Goal: Task Accomplishment & Management: Manage account settings

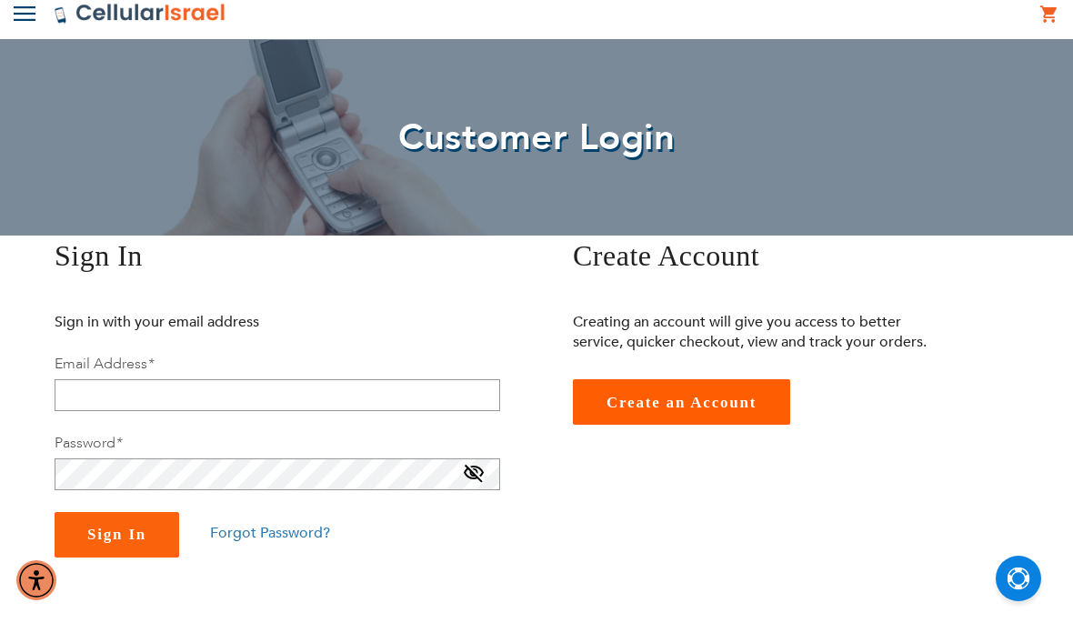
scroll to position [55, 0]
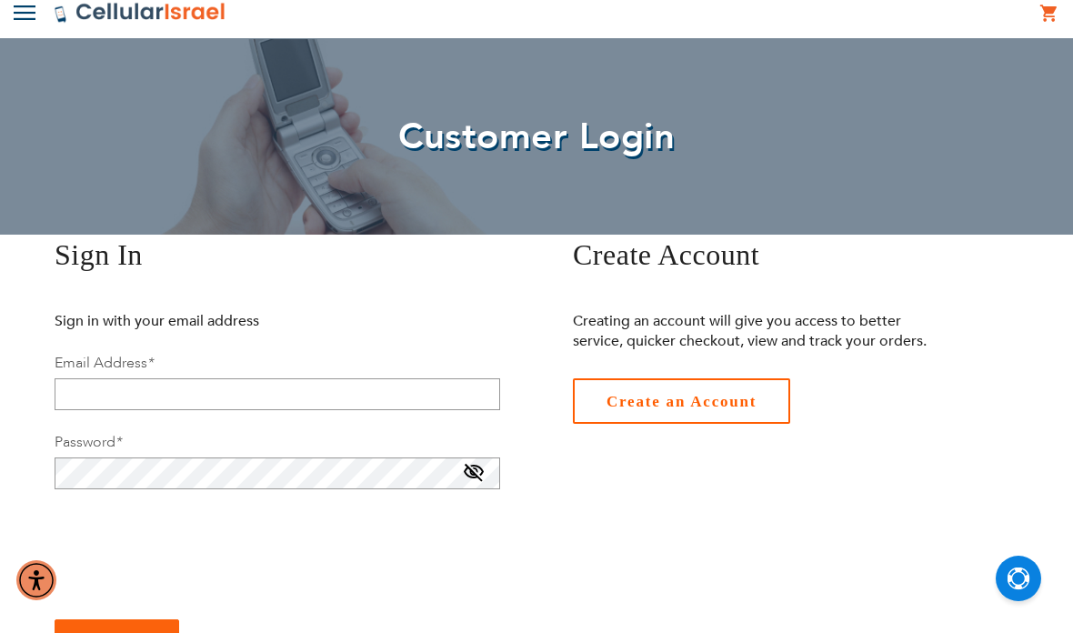
click at [625, 405] on span "Create an Account" at bounding box center [682, 401] width 150 height 17
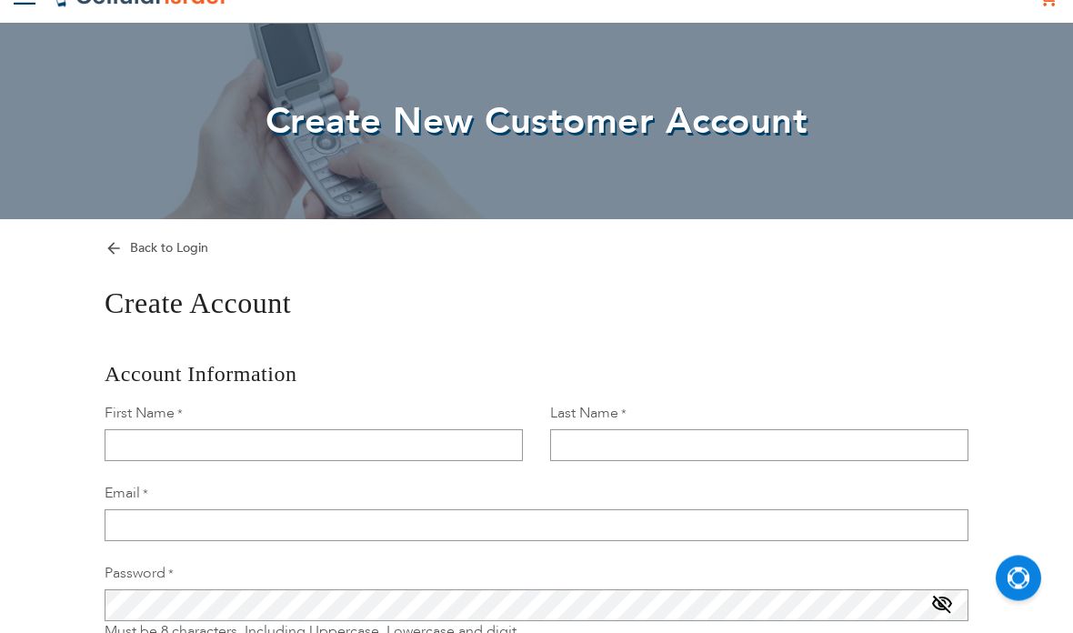
scroll to position [73, 0]
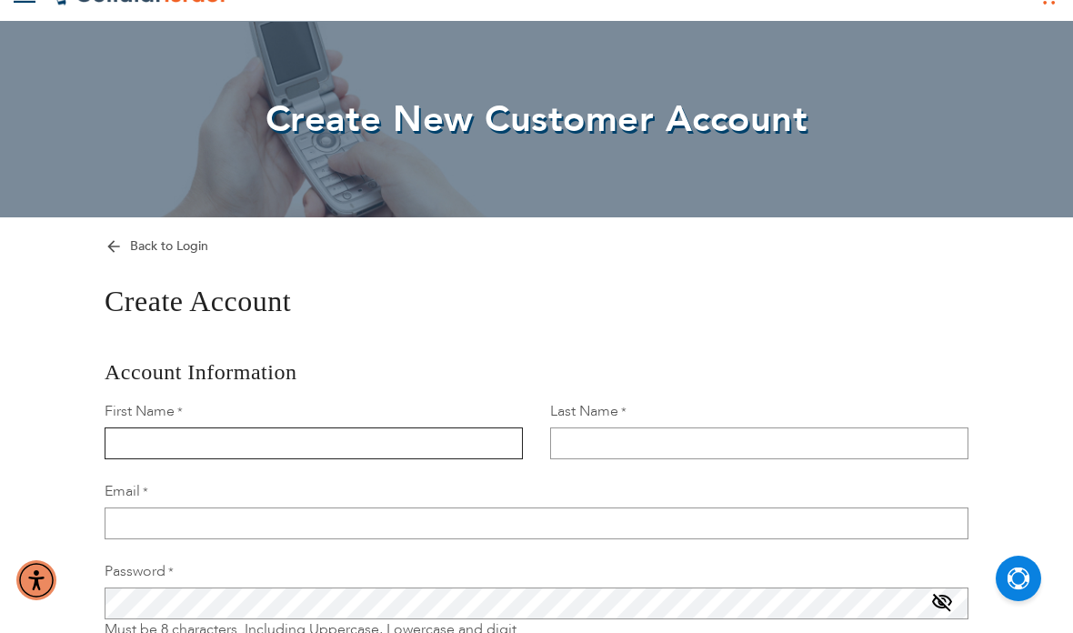
click at [366, 440] on input "First Name" at bounding box center [314, 443] width 418 height 32
type input "[PERSON_NAME]"
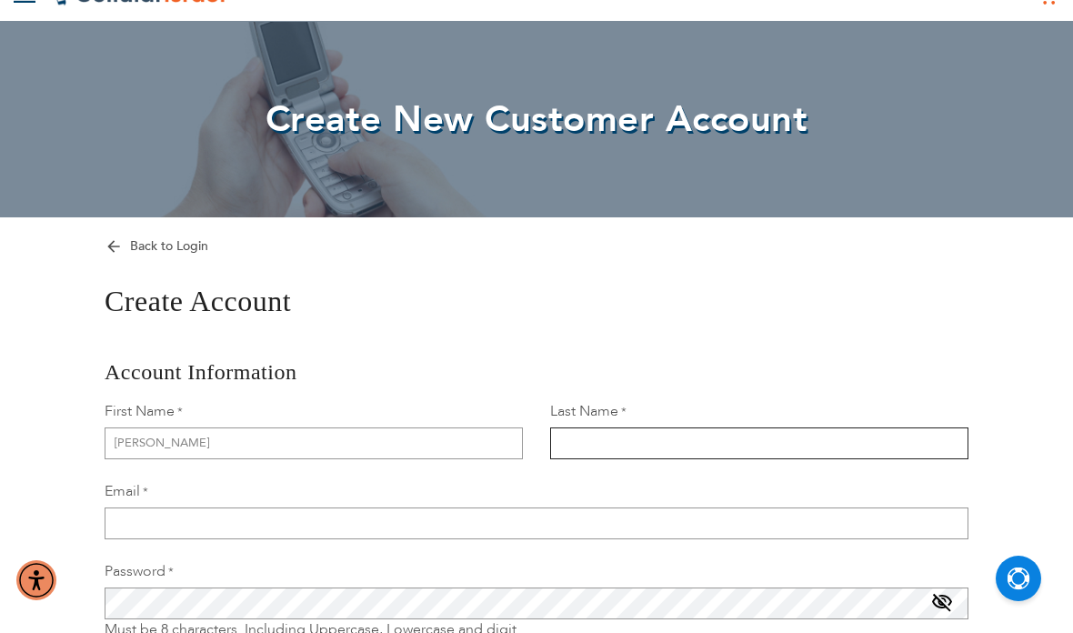
click at [582, 434] on input "Last Name" at bounding box center [759, 443] width 418 height 32
type input "He"
click at [116, 231] on div "Back to Login Create Account Account Information First Name Aryeh Last Name He …" at bounding box center [536, 566] width 1073 height 698
click at [108, 243] on link "Back to Login" at bounding box center [157, 245] width 104 height 17
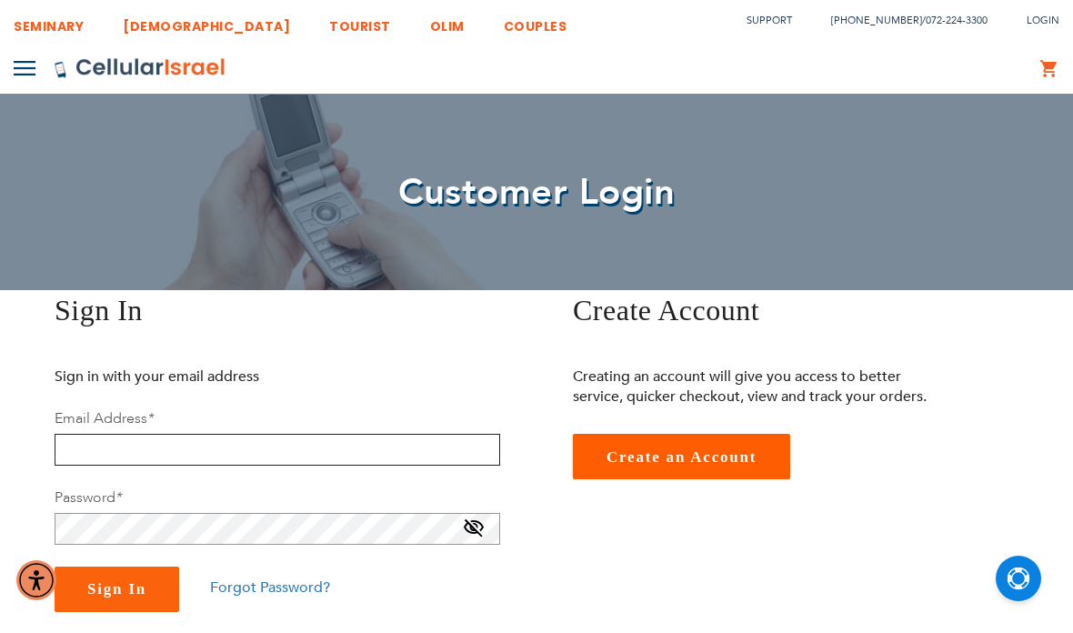
click at [231, 449] on input "email" at bounding box center [278, 450] width 446 height 32
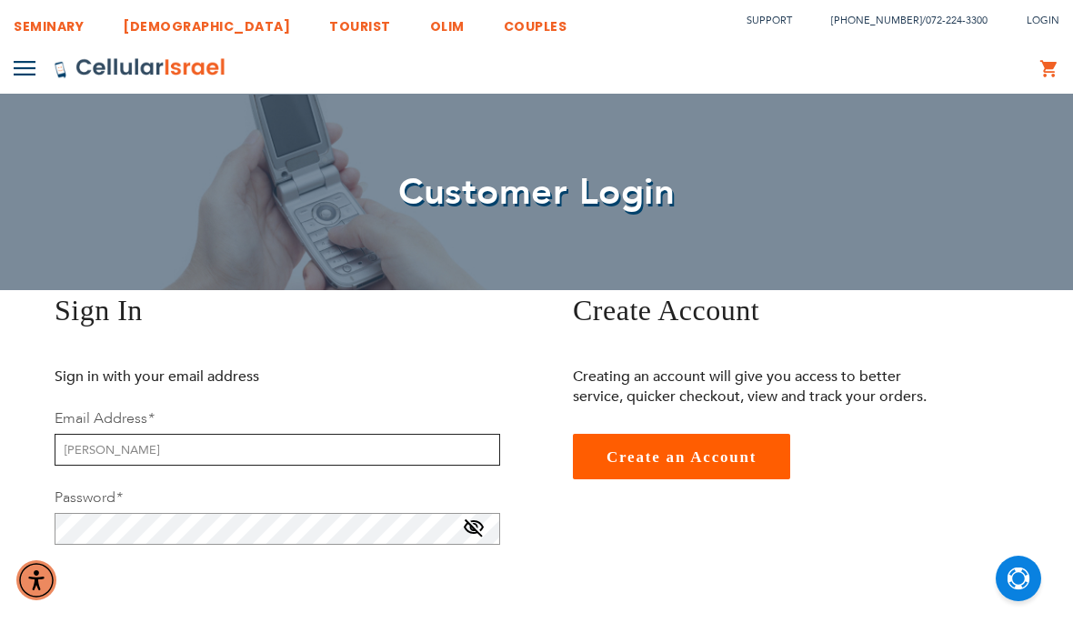
type input "[EMAIL_ADDRESS][DOMAIN_NAME]"
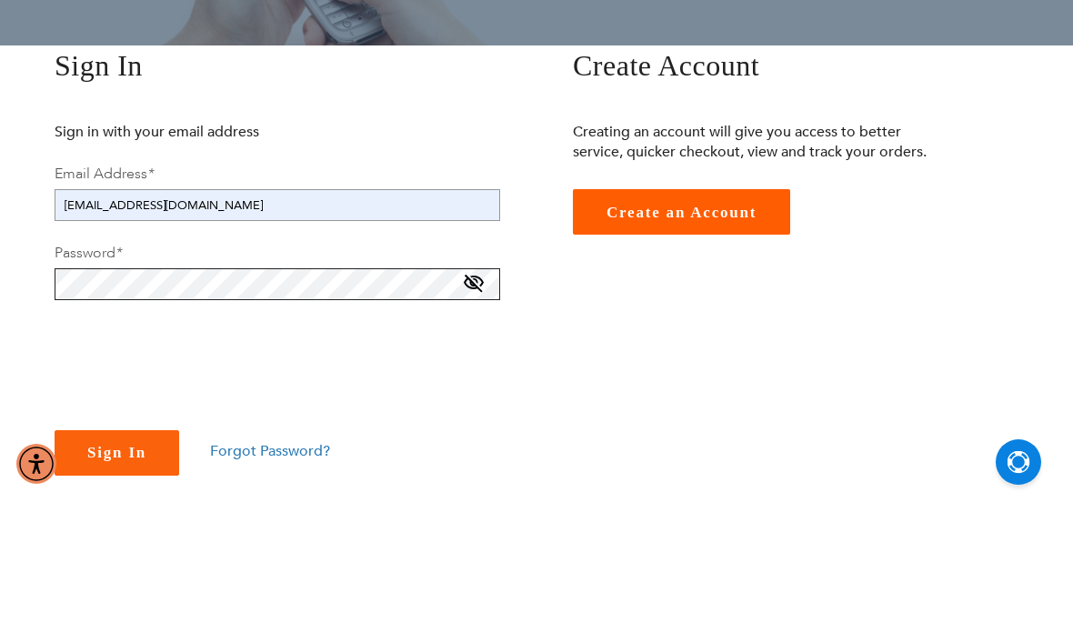
scroll to position [129, 0]
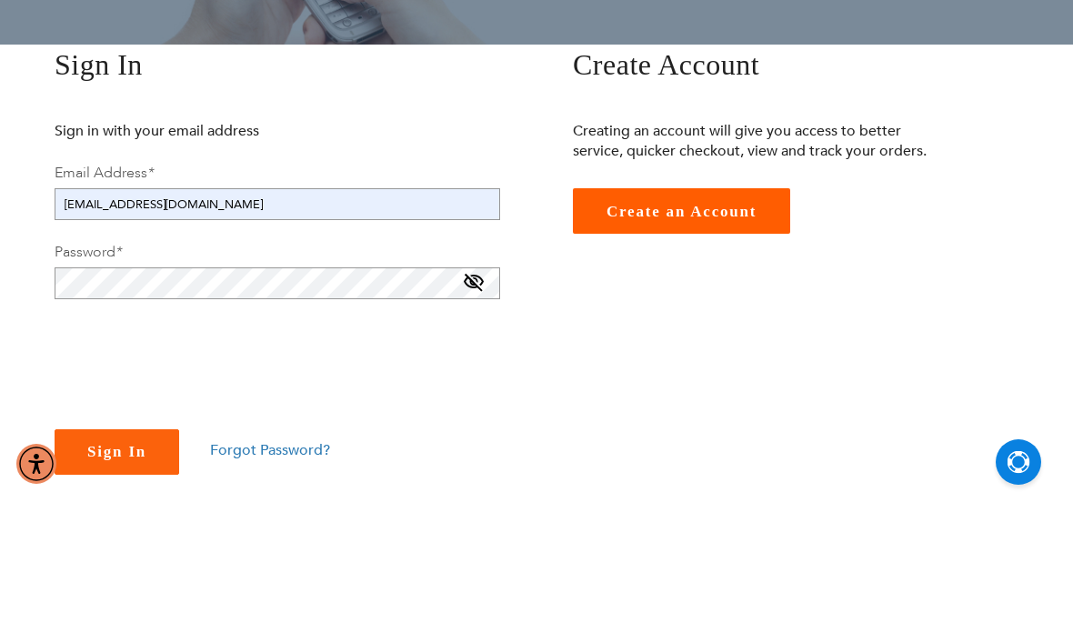
checkbox input "true"
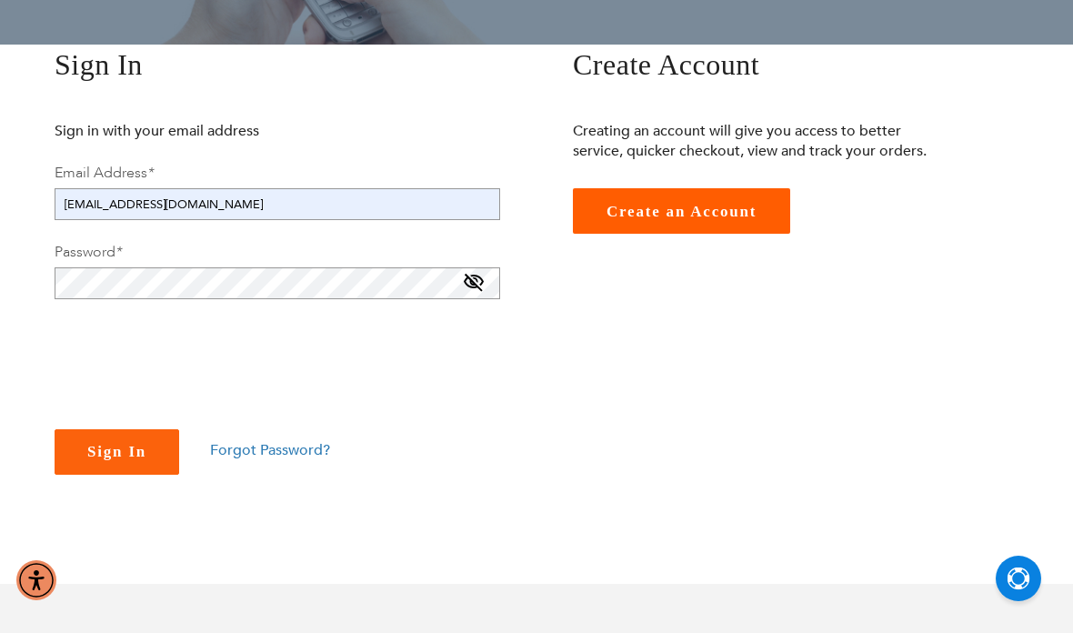
click at [226, 445] on span "Forgot Password?" at bounding box center [270, 450] width 120 height 20
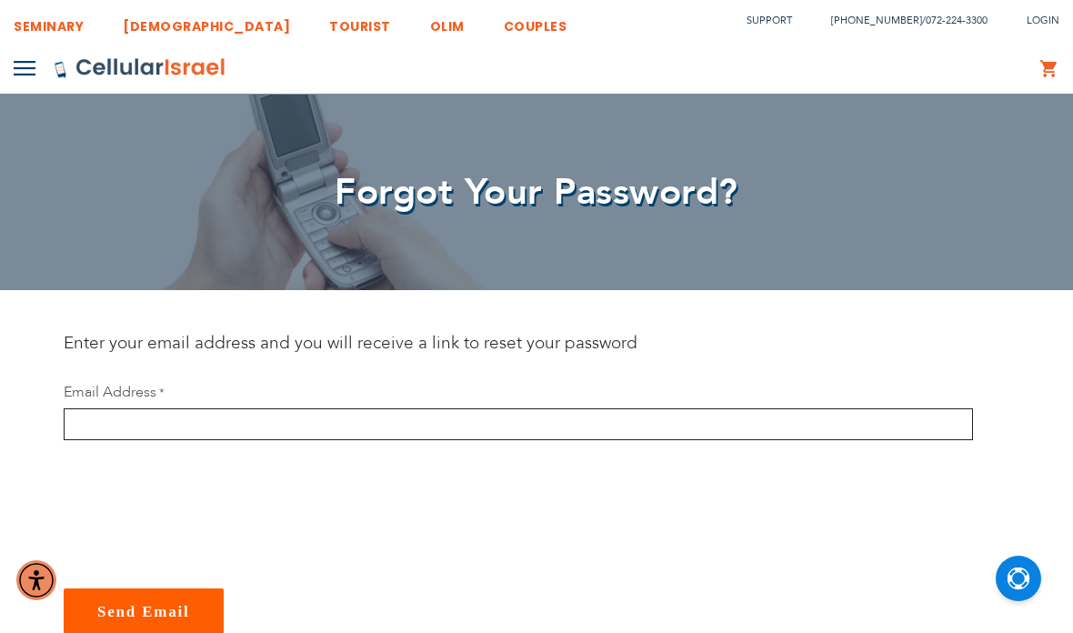
click at [317, 434] on input "email" at bounding box center [519, 424] width 910 height 32
type input "aryehlhellman@gmail.com"
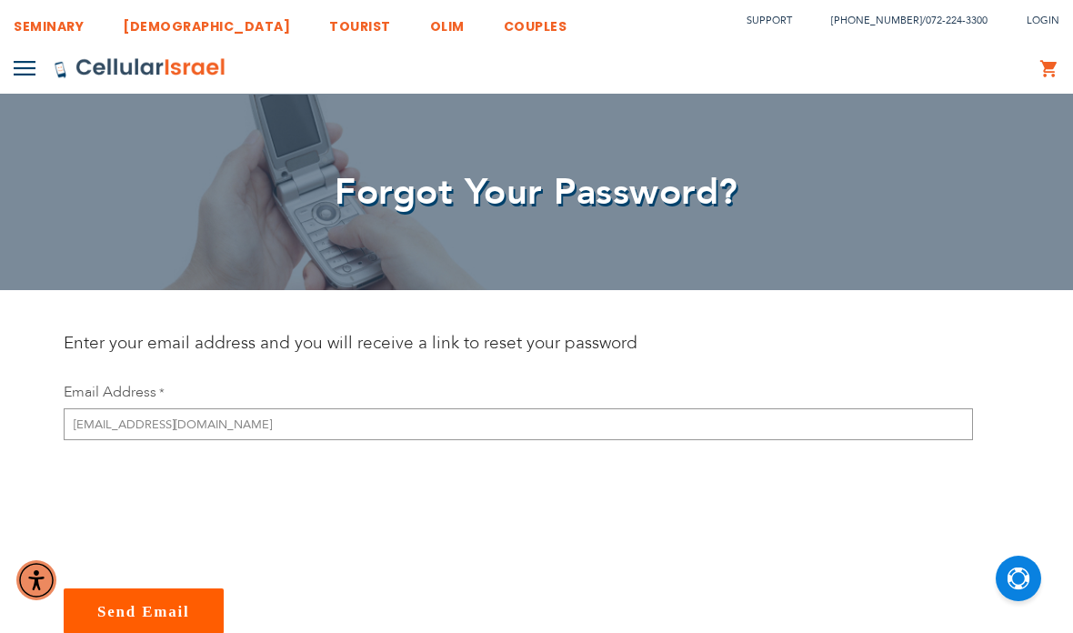
checkbox input "true"
click at [134, 612] on span "Send Email" at bounding box center [143, 611] width 93 height 17
click at [136, 616] on span "Send Email" at bounding box center [143, 611] width 93 height 17
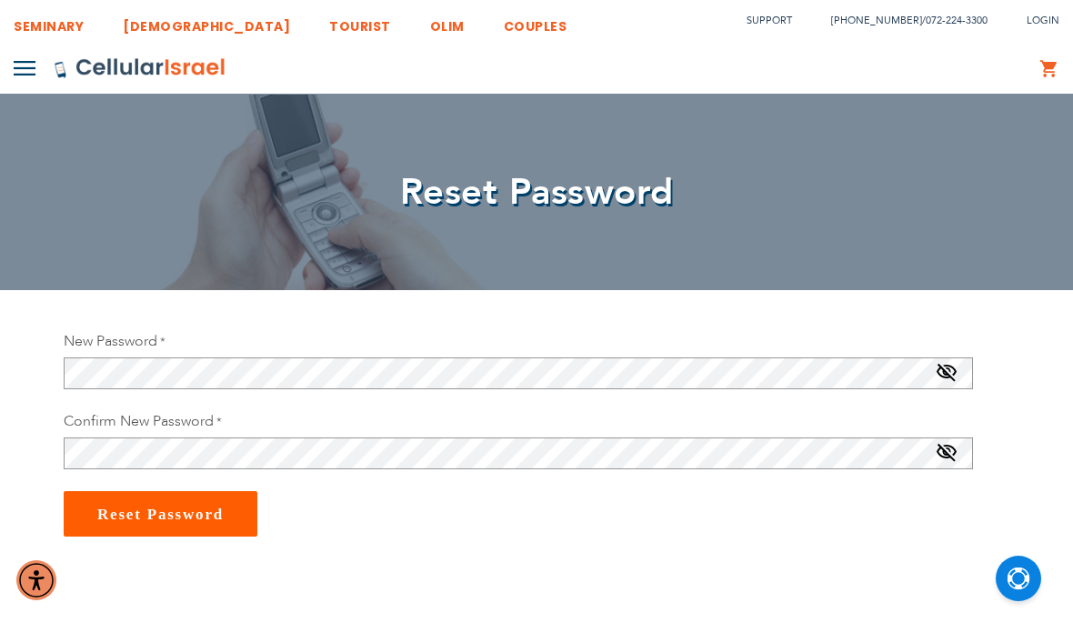
click at [950, 352] on div "New Password Password Strength: Very Strong" at bounding box center [519, 360] width 910 height 58
click at [953, 376] on span at bounding box center [947, 376] width 22 height 29
click at [950, 451] on span at bounding box center [947, 456] width 22 height 29
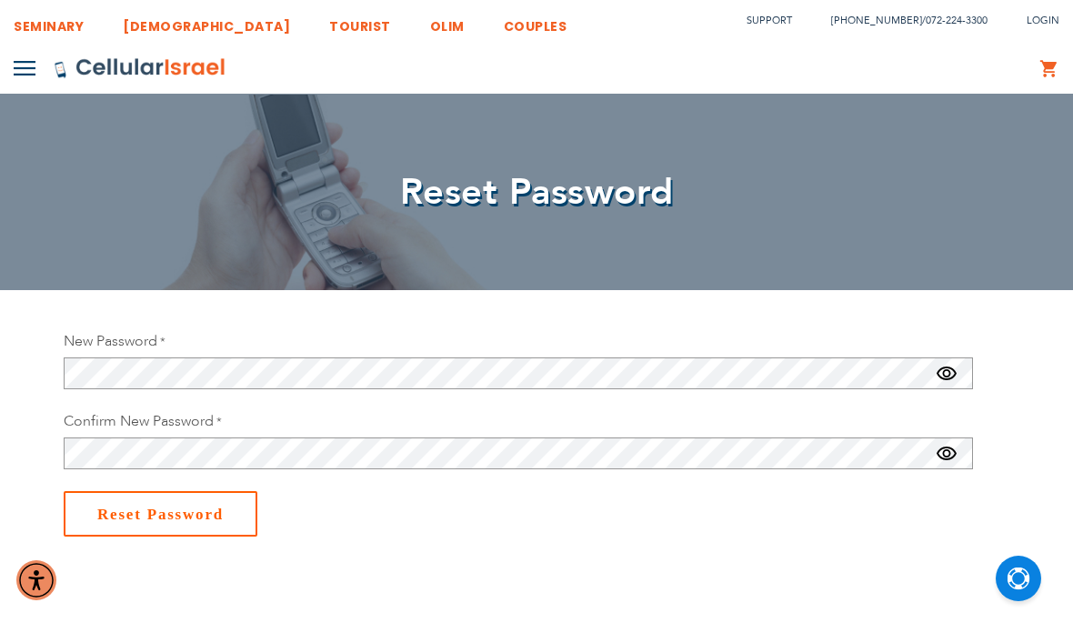
click at [171, 523] on span "Reset Password" at bounding box center [160, 514] width 126 height 17
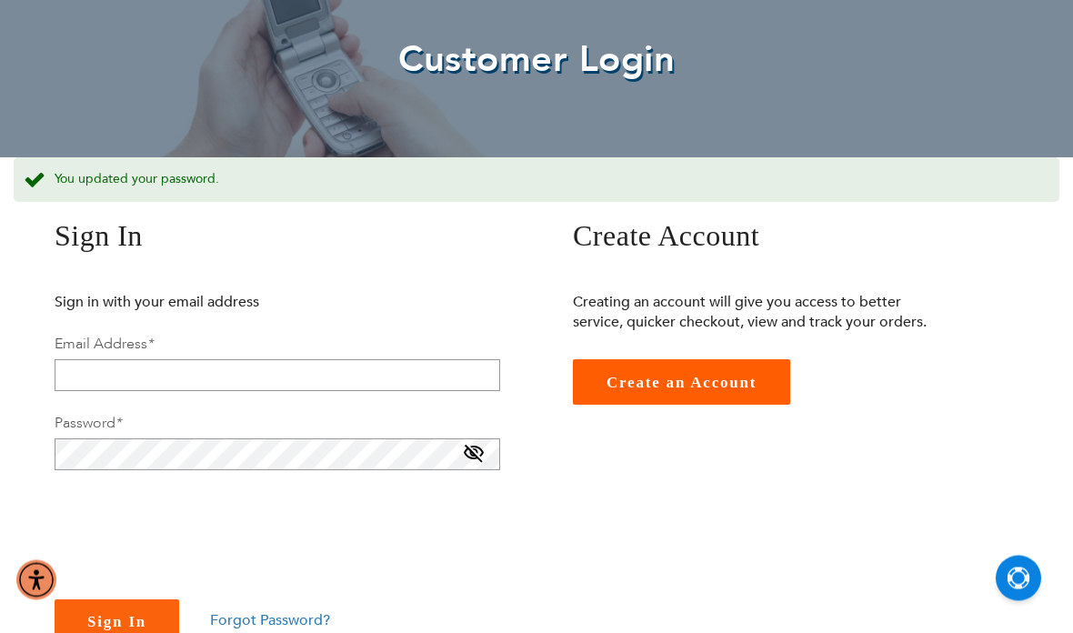
scroll to position [162, 0]
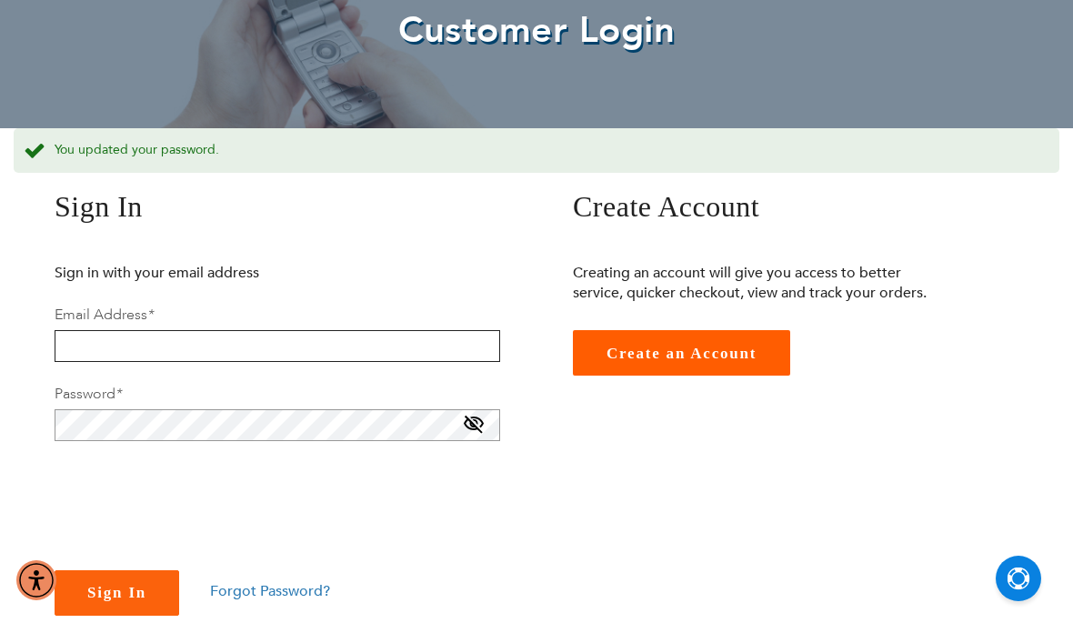
click at [86, 341] on input "email" at bounding box center [278, 346] width 446 height 32
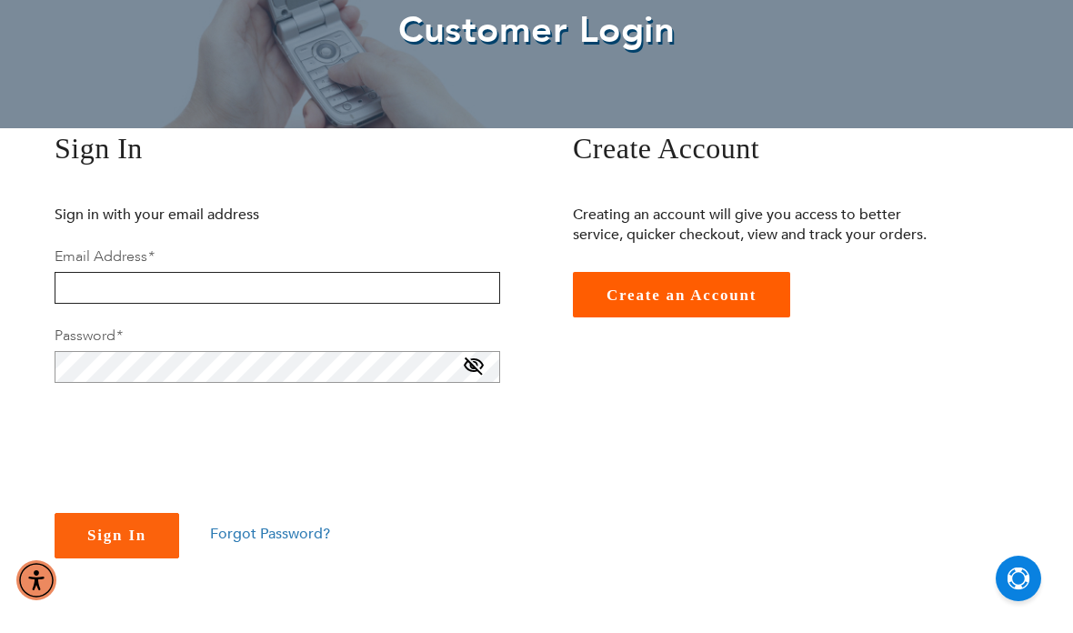
scroll to position [161, 0]
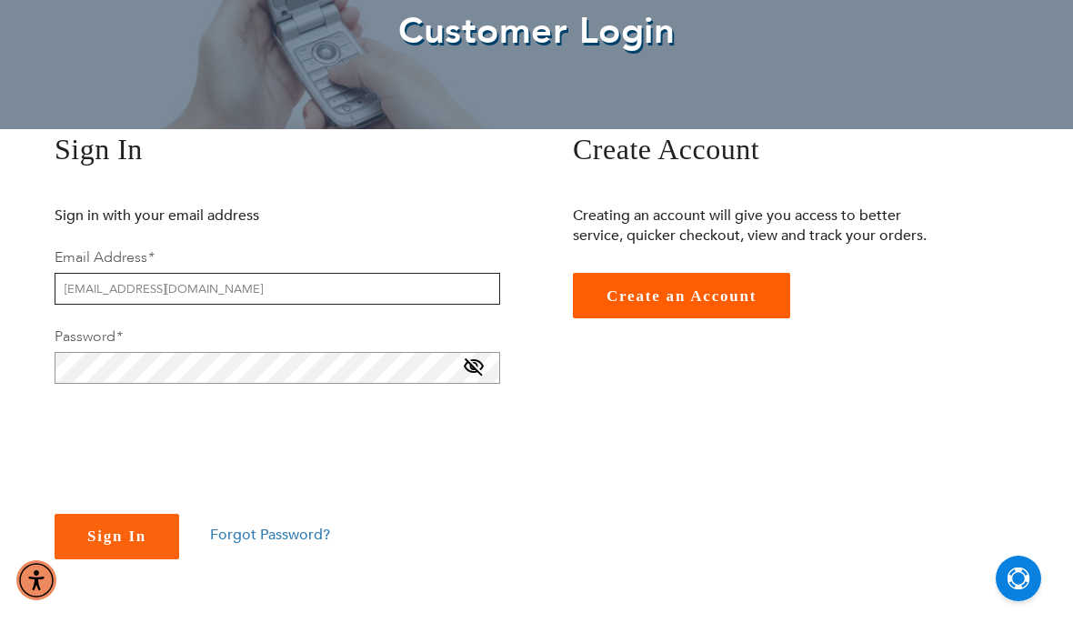
type input "[EMAIL_ADDRESS][DOMAIN_NAME]"
checkbox input "true"
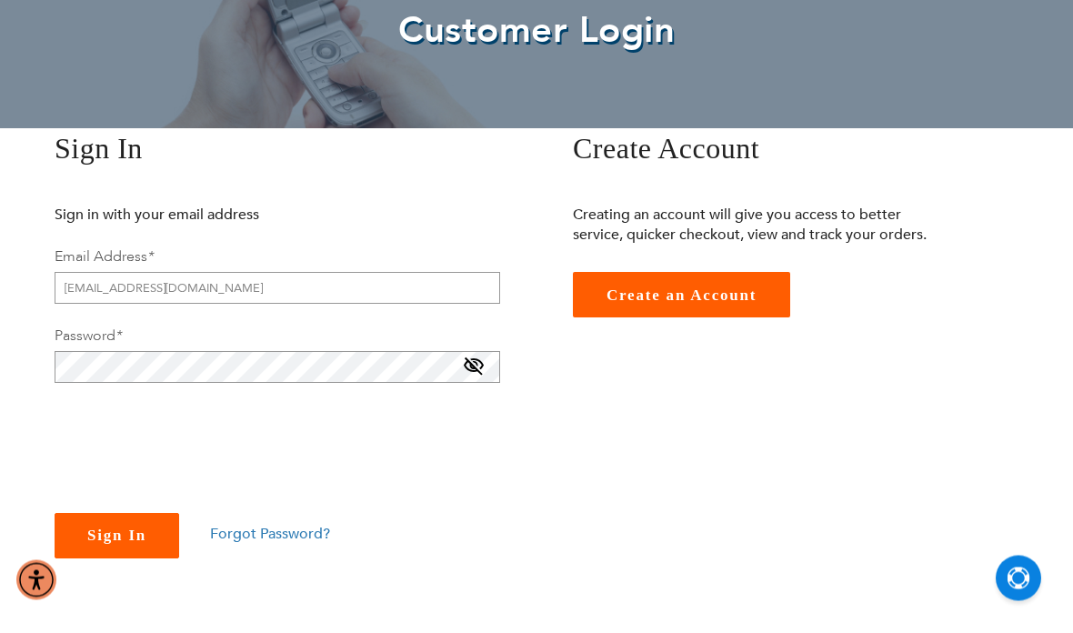
click at [148, 528] on button "Sign In" at bounding box center [117, 536] width 125 height 45
